Goal: Information Seeking & Learning: Learn about a topic

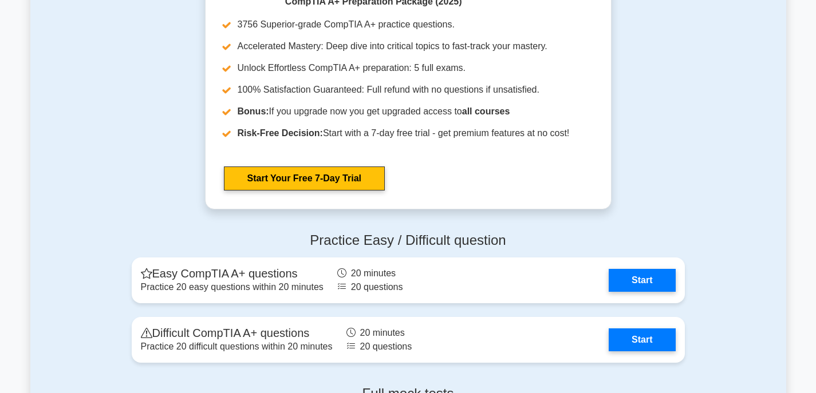
scroll to position [2118, 0]
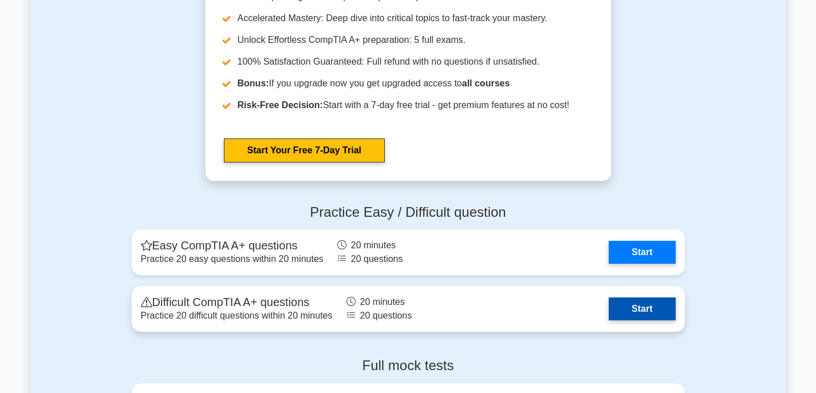
click at [619, 303] on link "Start" at bounding box center [641, 309] width 66 height 23
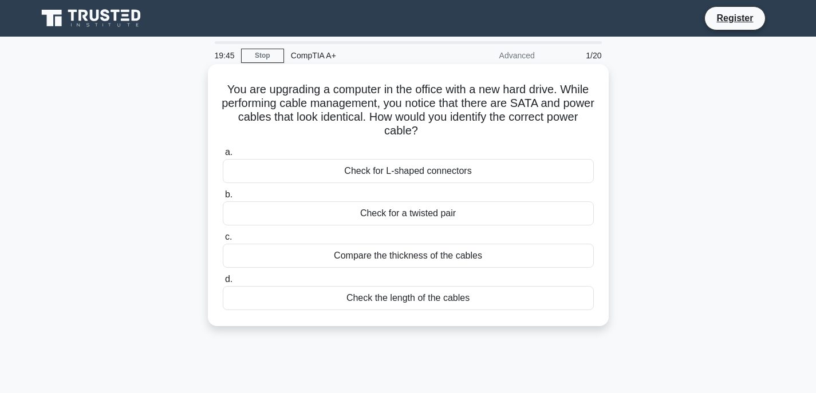
click at [427, 254] on div "Compare the thickness of the cables" at bounding box center [408, 256] width 371 height 24
click at [223, 241] on input "c. Compare the thickness of the cables" at bounding box center [223, 237] width 0 height 7
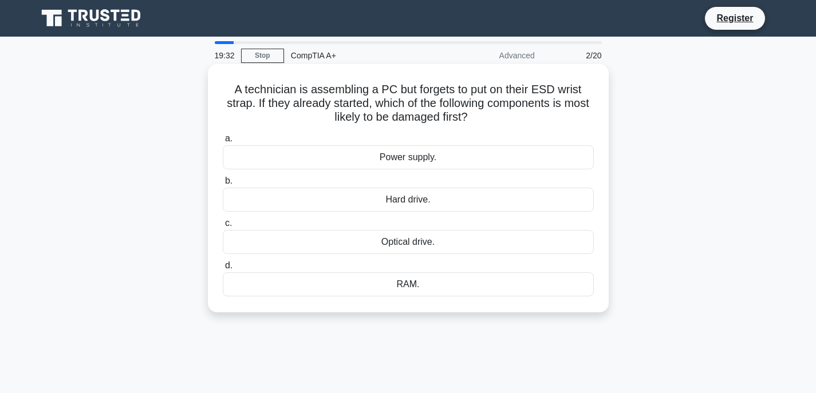
click at [418, 282] on div "RAM." at bounding box center [408, 284] width 371 height 24
click at [223, 270] on input "d. RAM." at bounding box center [223, 265] width 0 height 7
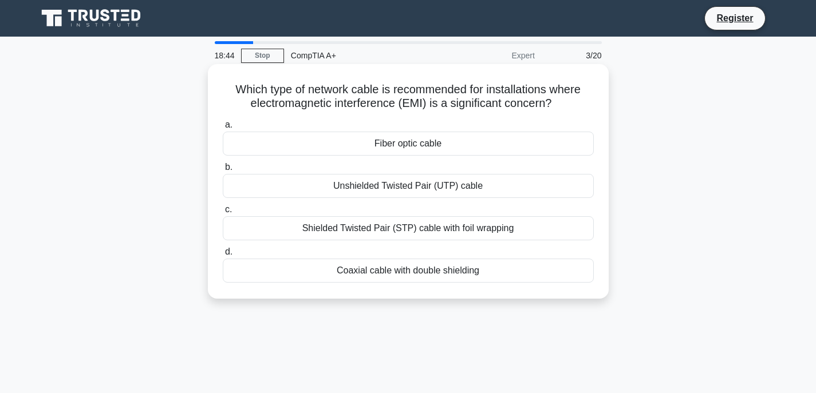
click at [431, 144] on div "Fiber optic cable" at bounding box center [408, 144] width 371 height 24
click at [223, 129] on input "a. Fiber optic cable" at bounding box center [223, 124] width 0 height 7
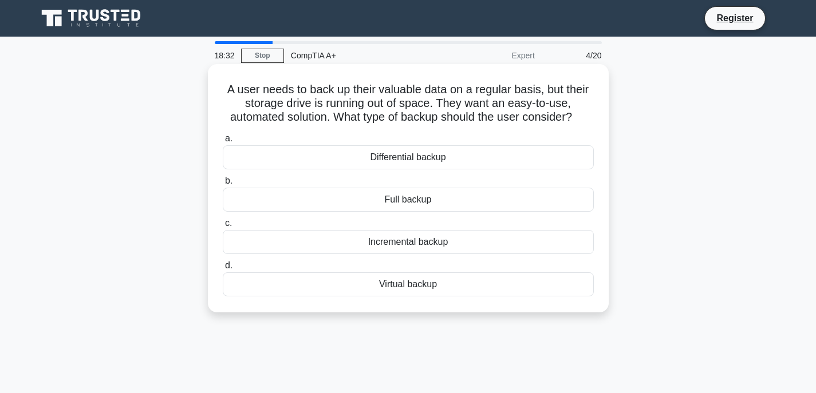
click at [435, 160] on div "Differential backup" at bounding box center [408, 157] width 371 height 24
click at [223, 143] on input "a. Differential backup" at bounding box center [223, 138] width 0 height 7
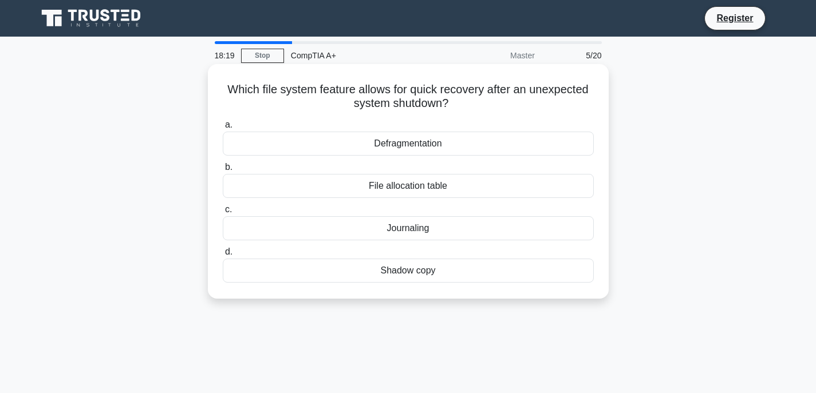
click at [398, 228] on div "Journaling" at bounding box center [408, 228] width 371 height 24
click at [223, 213] on input "c. Journaling" at bounding box center [223, 209] width 0 height 7
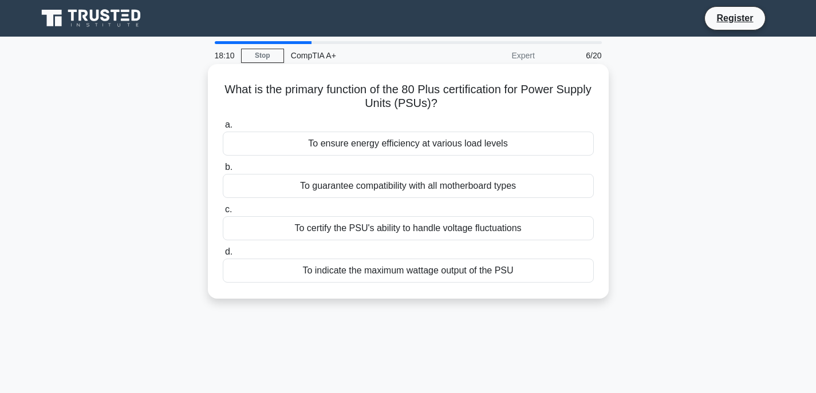
click at [410, 144] on div "To ensure energy efficiency at various load levels" at bounding box center [408, 144] width 371 height 24
click at [223, 129] on input "a. To ensure energy efficiency at various load levels" at bounding box center [223, 124] width 0 height 7
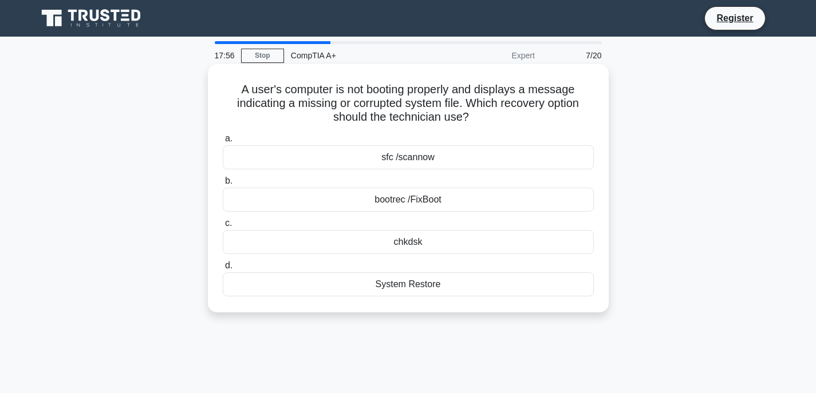
click at [406, 159] on div "sfc /scannow" at bounding box center [408, 157] width 371 height 24
click at [223, 143] on input "a. sfc /scannow" at bounding box center [223, 138] width 0 height 7
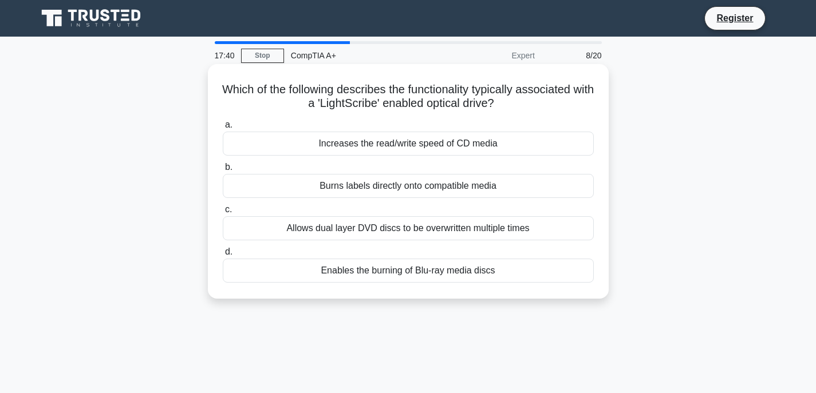
click at [431, 191] on div "Burns labels directly onto compatible media" at bounding box center [408, 186] width 371 height 24
click at [223, 171] on input "b. Burns labels directly onto compatible media" at bounding box center [223, 167] width 0 height 7
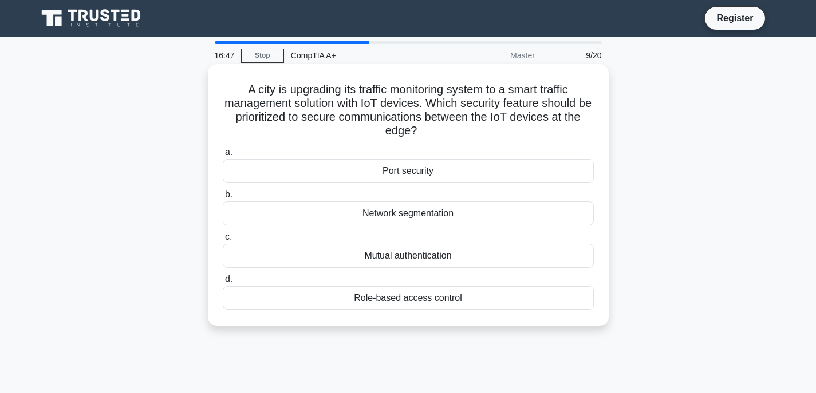
click at [418, 251] on div "Mutual authentication" at bounding box center [408, 256] width 371 height 24
click at [223, 241] on input "c. Mutual authentication" at bounding box center [223, 237] width 0 height 7
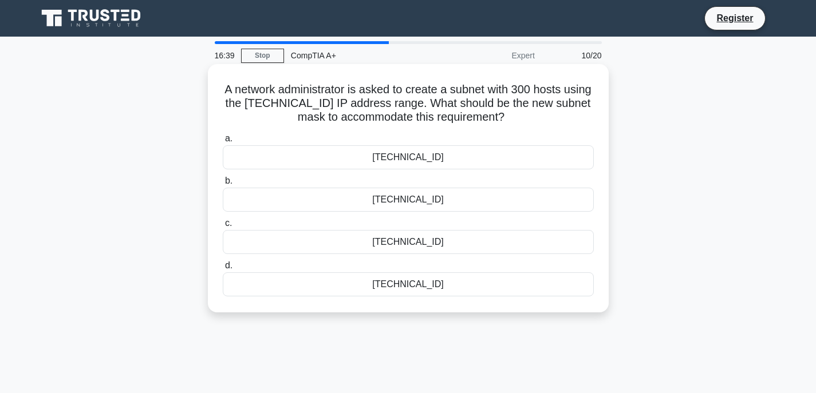
click at [420, 200] on div "255.255.254.0" at bounding box center [408, 200] width 371 height 24
click at [223, 185] on input "b. 255.255.254.0" at bounding box center [223, 180] width 0 height 7
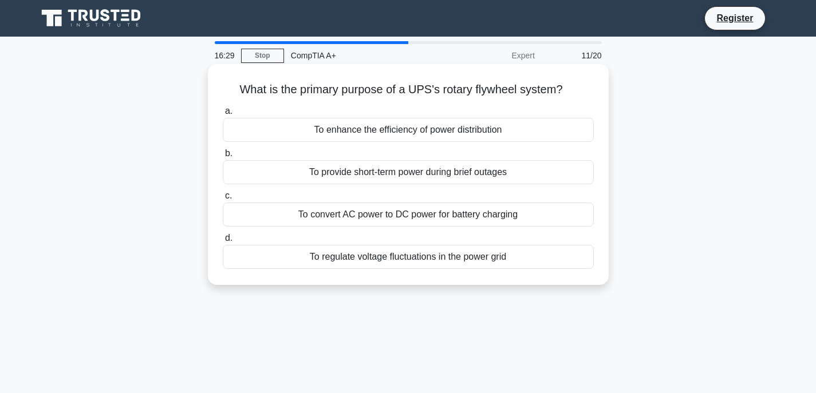
click at [480, 175] on div "To provide short-term power during brief outages" at bounding box center [408, 172] width 371 height 24
click at [223, 157] on input "b. To provide short-term power during brief outages" at bounding box center [223, 153] width 0 height 7
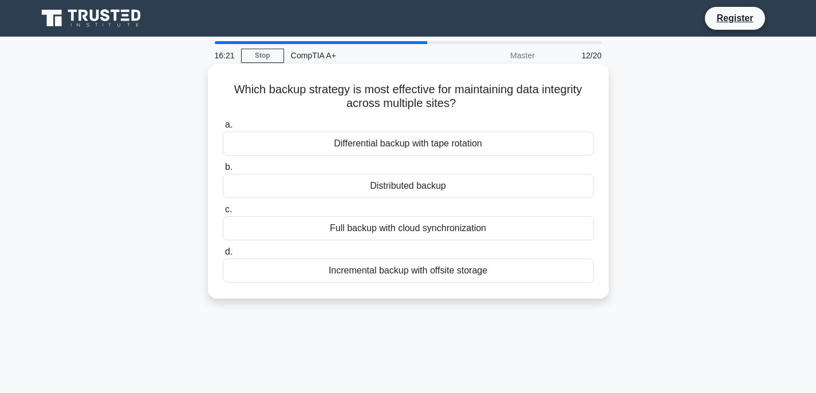
click at [409, 191] on div "Distributed backup" at bounding box center [408, 186] width 371 height 24
click at [223, 171] on input "b. Distributed backup" at bounding box center [223, 167] width 0 height 7
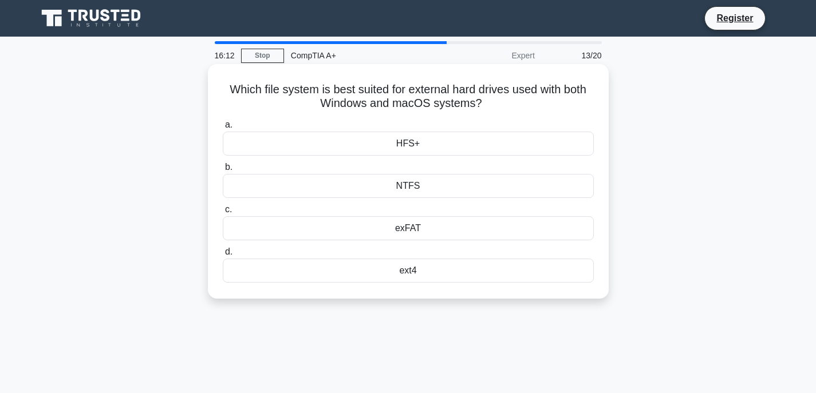
click at [412, 232] on div "exFAT" at bounding box center [408, 228] width 371 height 24
click at [223, 213] on input "c. exFAT" at bounding box center [223, 209] width 0 height 7
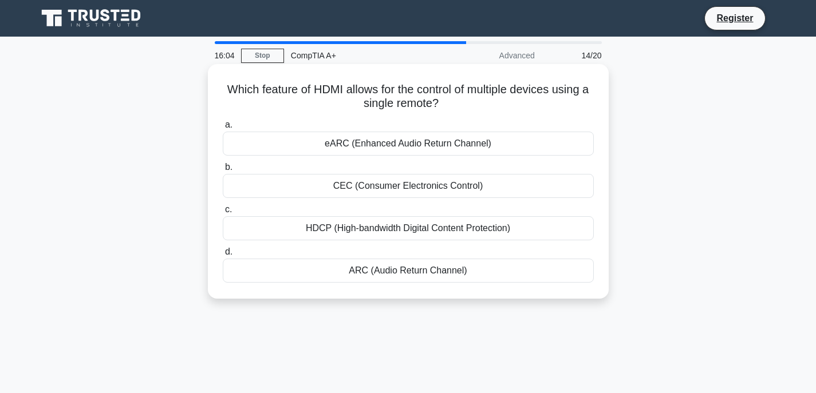
click at [371, 184] on div "CEC (Consumer Electronics Control)" at bounding box center [408, 186] width 371 height 24
click at [223, 171] on input "b. CEC (Consumer Electronics Control)" at bounding box center [223, 167] width 0 height 7
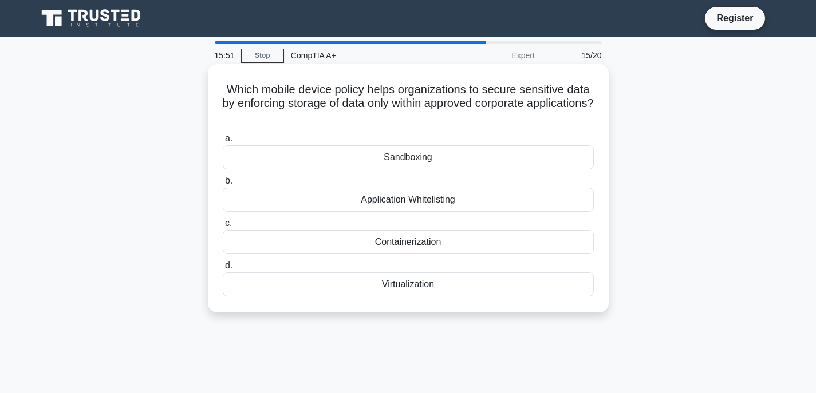
click at [420, 240] on div "Containerization" at bounding box center [408, 242] width 371 height 24
click at [223, 227] on input "c. Containerization" at bounding box center [223, 223] width 0 height 7
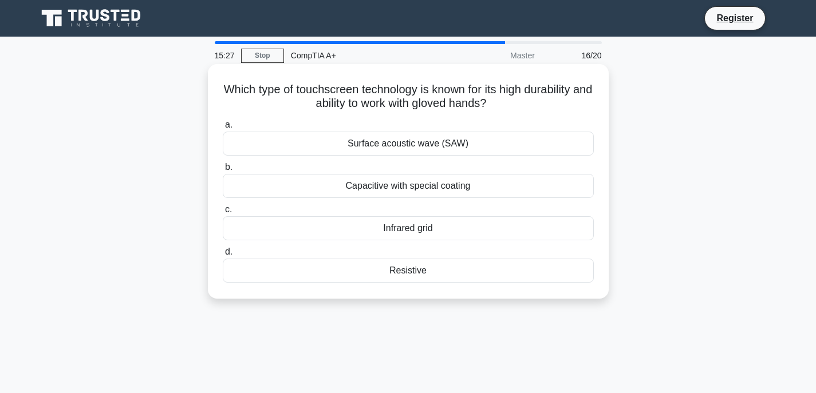
click at [406, 272] on div "Resistive" at bounding box center [408, 271] width 371 height 24
click at [223, 256] on input "d. Resistive" at bounding box center [223, 251] width 0 height 7
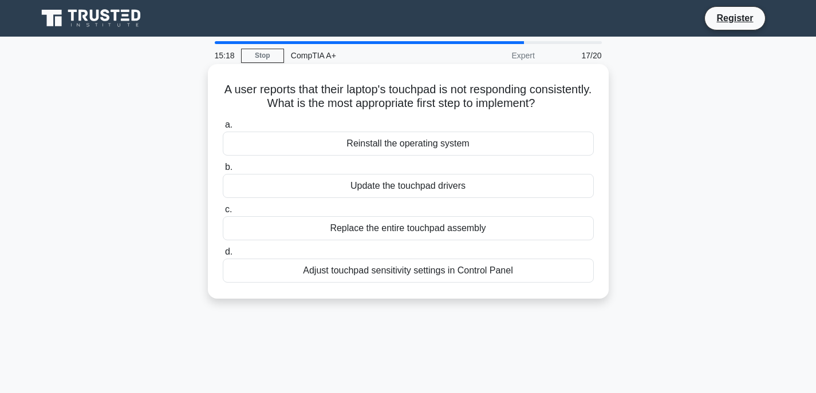
click at [436, 188] on div "Update the touchpad drivers" at bounding box center [408, 186] width 371 height 24
click at [223, 171] on input "b. Update the touchpad drivers" at bounding box center [223, 167] width 0 height 7
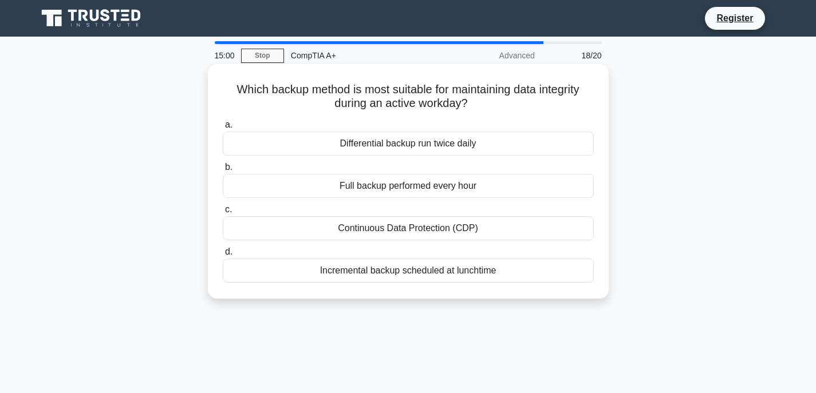
click at [403, 145] on div "Differential backup run twice daily" at bounding box center [408, 144] width 371 height 24
click at [223, 129] on input "a. Differential backup run twice daily" at bounding box center [223, 124] width 0 height 7
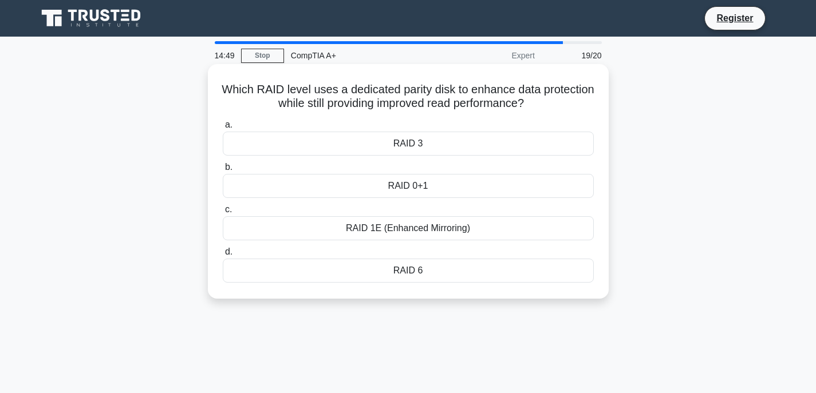
click at [406, 145] on div "RAID 3" at bounding box center [408, 144] width 371 height 24
click at [223, 129] on input "a. RAID 3" at bounding box center [223, 124] width 0 height 7
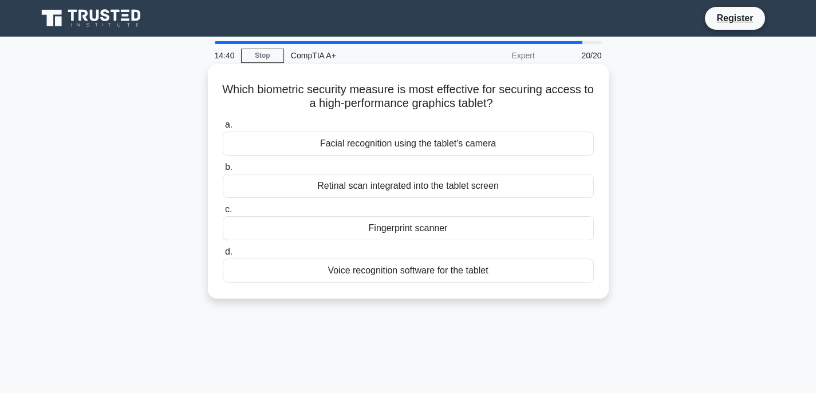
click at [408, 231] on div "Fingerprint scanner" at bounding box center [408, 228] width 371 height 24
click at [223, 213] on input "c. Fingerprint scanner" at bounding box center [223, 209] width 0 height 7
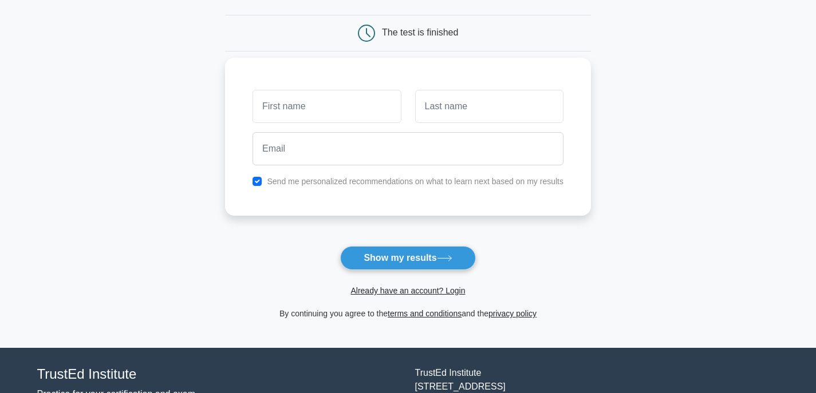
scroll to position [114, 0]
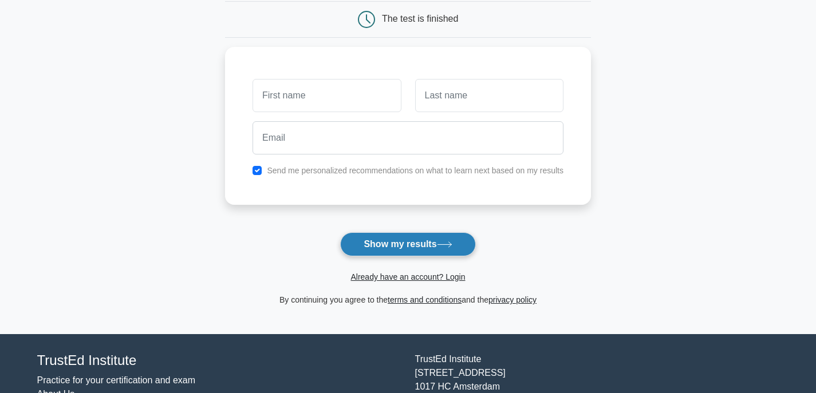
click at [408, 245] on button "Show my results" at bounding box center [407, 244] width 135 height 24
click at [406, 276] on link "Already have an account? Login" at bounding box center [407, 276] width 114 height 9
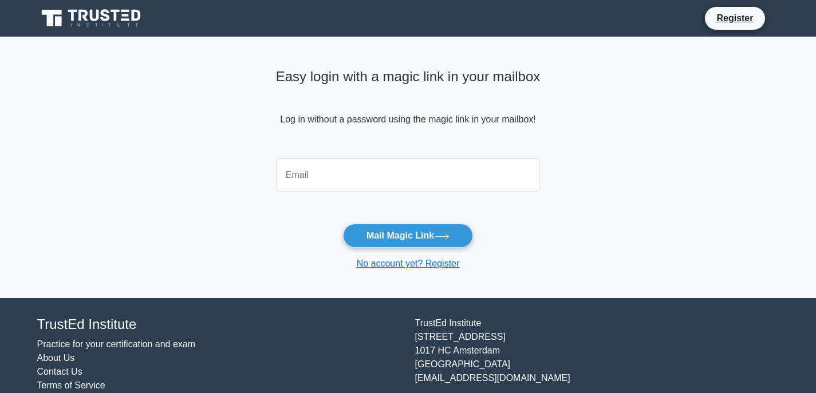
click at [379, 178] on input "email" at bounding box center [408, 175] width 264 height 33
type input "bongumusacalebnjomane@gmail.com"
click at [343, 224] on button "Mail Magic Link" at bounding box center [408, 236] width 130 height 24
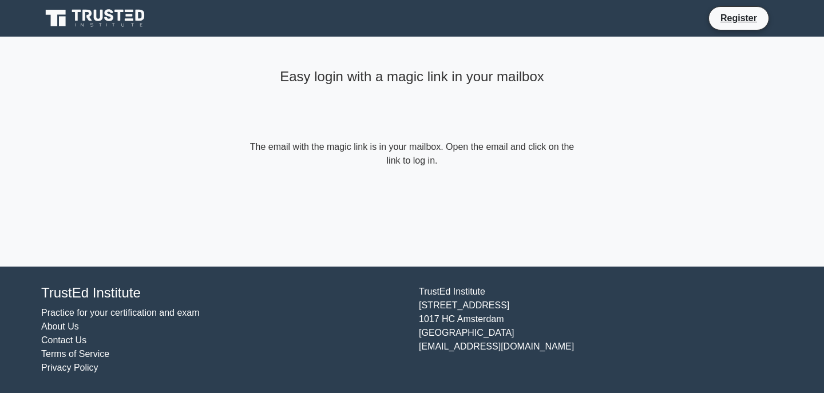
click at [399, 129] on div "Easy login with a magic link in your mailbox" at bounding box center [412, 102] width 330 height 76
click at [421, 156] on form "The email with the magic link is in your mailbox. Open the email and click on t…" at bounding box center [412, 153] width 330 height 27
drag, startPoint x: 418, startPoint y: 165, endPoint x: 410, endPoint y: 157, distance: 11.3
click at [415, 164] on form "The email with the magic link is in your mailbox. Open the email and click on t…" at bounding box center [412, 153] width 330 height 27
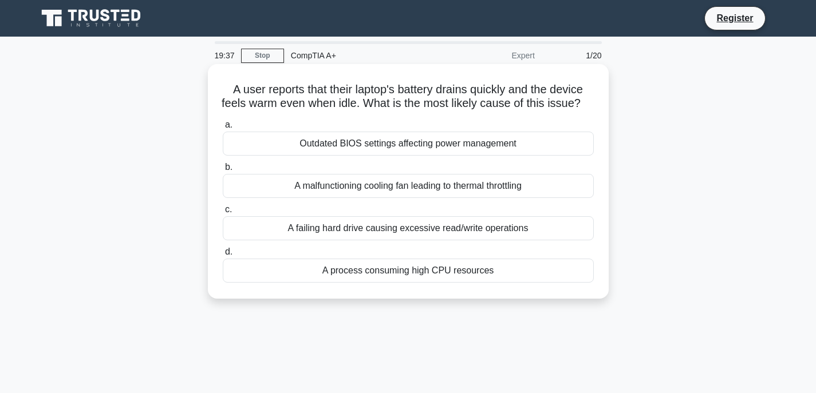
click at [390, 283] on div "A process consuming high CPU resources" at bounding box center [408, 271] width 371 height 24
click at [223, 256] on input "d. A process consuming high CPU resources" at bounding box center [223, 251] width 0 height 7
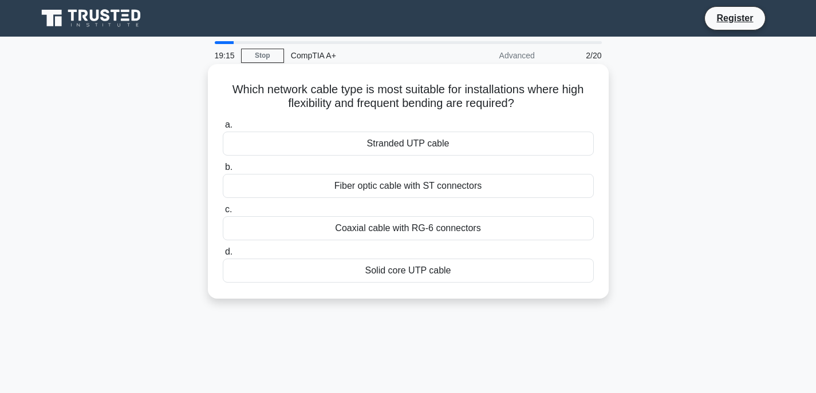
drag, startPoint x: 520, startPoint y: 104, endPoint x: 215, endPoint y: 90, distance: 305.4
click at [215, 90] on div "Which network cable type is most suitable for installations where high flexibil…" at bounding box center [407, 182] width 391 height 226
copy h5 "Which network cable type is most suitable for installations where high flexibil…"
